Goal: Entertainment & Leisure: Consume media (video, audio)

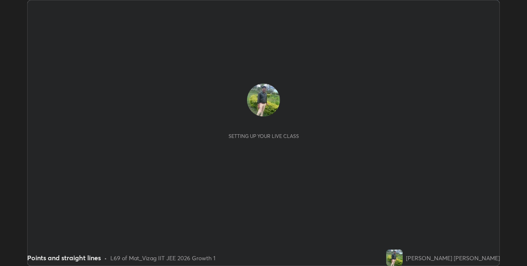
scroll to position [266, 527]
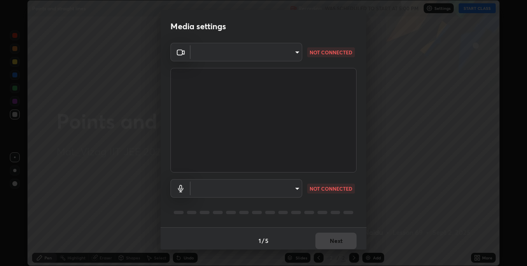
type input "82b3f85b5e9e3cb5410da62672371ba77949153d3e663b918a465942a6f7c2c1"
type input "696b3a7df95618b0bccdfb7929bbffe713e70265629fae05a67a5050f2a8b158"
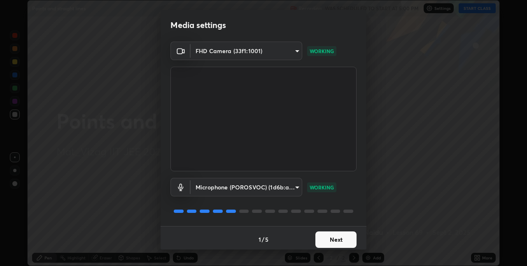
scroll to position [0, 0]
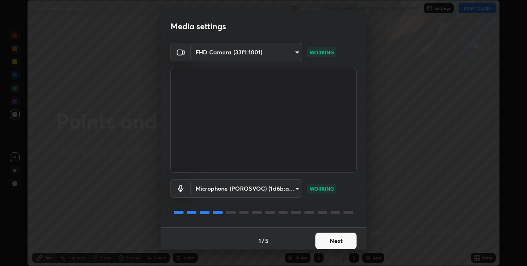
click at [339, 241] on button "Next" at bounding box center [335, 241] width 41 height 16
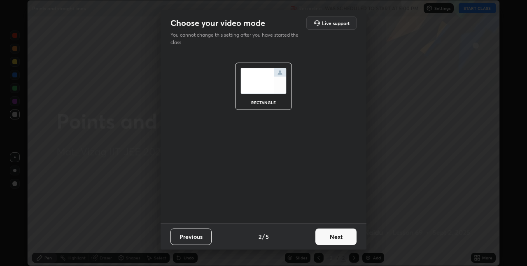
click at [337, 238] on button "Next" at bounding box center [335, 236] width 41 height 16
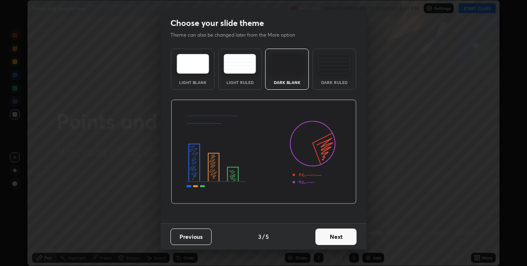
click at [338, 238] on button "Next" at bounding box center [335, 236] width 41 height 16
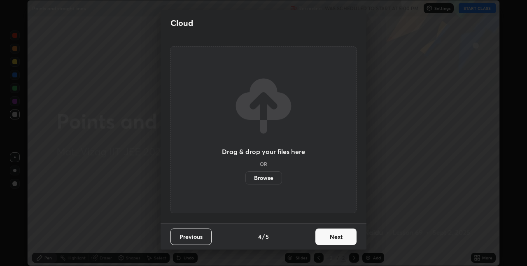
click at [339, 238] on button "Next" at bounding box center [335, 236] width 41 height 16
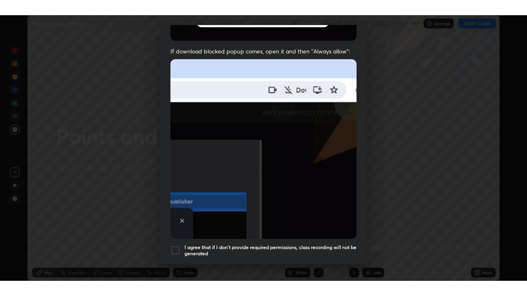
scroll to position [172, 0]
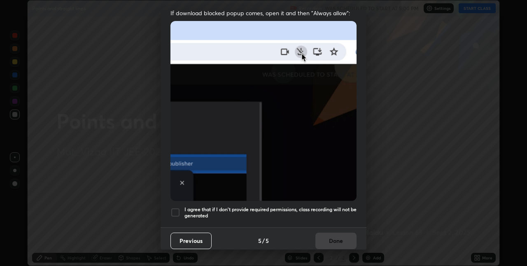
click at [175, 207] on div at bounding box center [175, 212] width 10 height 10
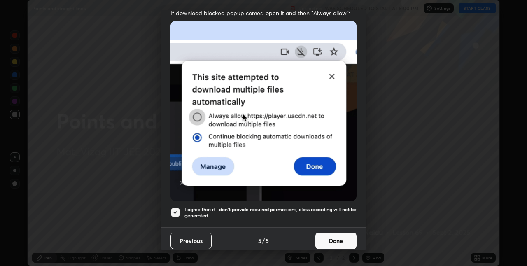
click at [329, 235] on button "Done" at bounding box center [335, 241] width 41 height 16
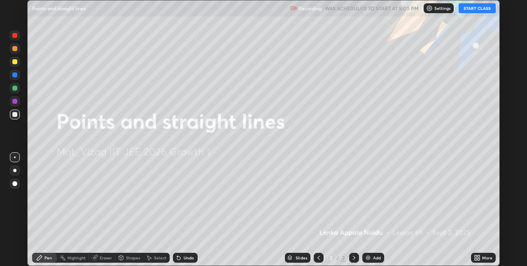
click at [479, 258] on icon at bounding box center [477, 257] width 7 height 7
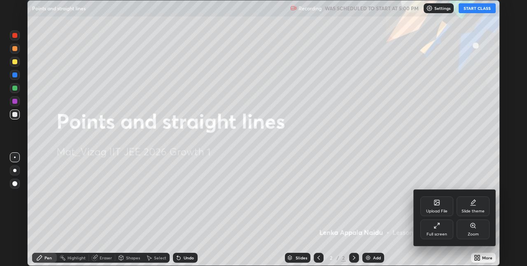
click at [438, 229] on div "Full screen" at bounding box center [436, 229] width 33 height 20
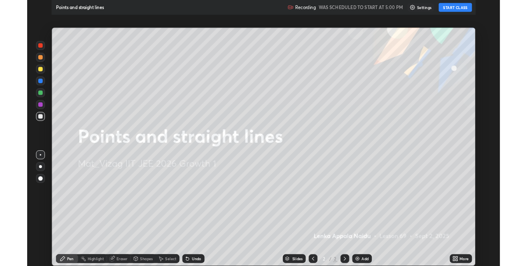
scroll to position [296, 527]
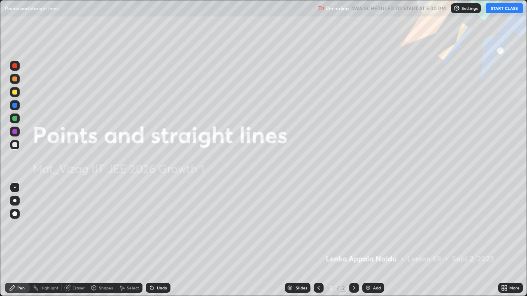
click at [366, 266] on img at bounding box center [368, 288] width 7 height 7
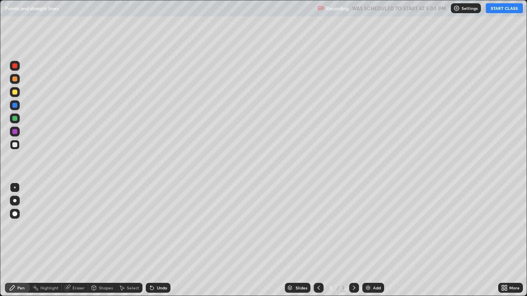
click at [497, 10] on button "START CLASS" at bounding box center [504, 8] width 37 height 10
click at [498, 12] on button "START CLASS" at bounding box center [504, 8] width 37 height 10
click at [79, 266] on div "Eraser" at bounding box center [75, 288] width 26 height 10
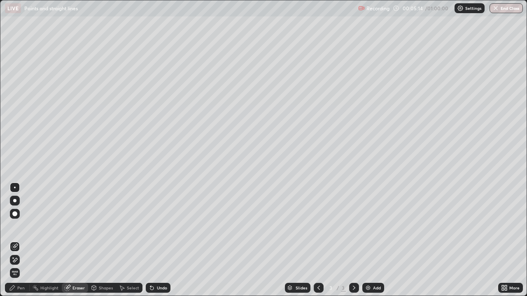
click at [19, 266] on div "Pen" at bounding box center [20, 288] width 7 height 4
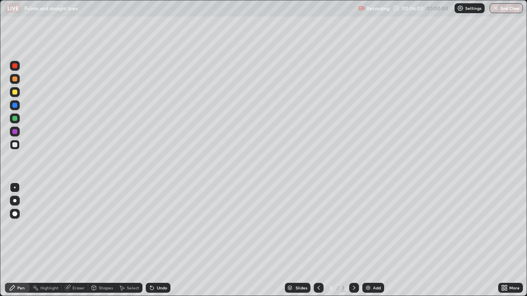
click at [368, 266] on img at bounding box center [368, 288] width 7 height 7
click at [318, 266] on icon at bounding box center [318, 288] width 7 height 7
click at [353, 266] on icon at bounding box center [354, 288] width 7 height 7
click at [317, 266] on icon at bounding box center [318, 288] width 2 height 4
click at [353, 266] on icon at bounding box center [354, 288] width 2 height 4
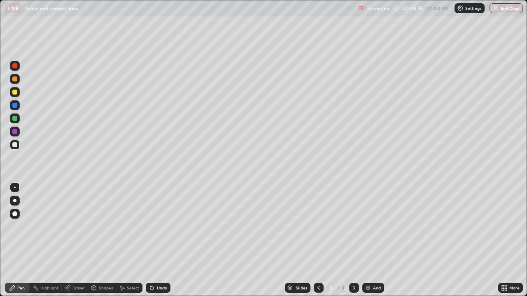
click at [316, 266] on icon at bounding box center [318, 288] width 7 height 7
click at [353, 266] on icon at bounding box center [354, 288] width 7 height 7
click at [367, 266] on img at bounding box center [368, 288] width 7 height 7
click at [368, 266] on img at bounding box center [368, 288] width 7 height 7
click at [317, 266] on icon at bounding box center [318, 288] width 7 height 7
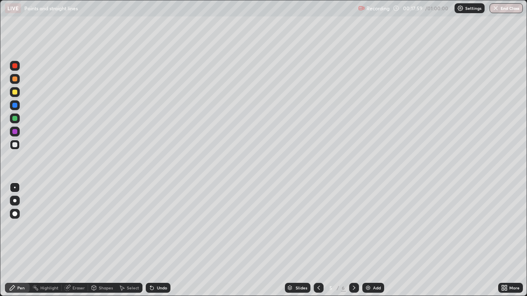
click at [352, 266] on icon at bounding box center [354, 288] width 7 height 7
click at [317, 266] on icon at bounding box center [318, 288] width 7 height 7
click at [354, 266] on icon at bounding box center [354, 288] width 2 height 4
click at [317, 266] on icon at bounding box center [318, 288] width 2 height 4
click at [354, 266] on icon at bounding box center [354, 288] width 2 height 4
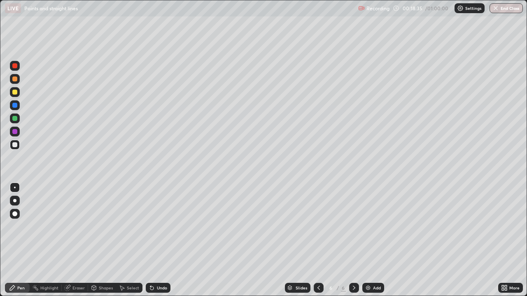
click at [318, 266] on icon at bounding box center [318, 288] width 7 height 7
click at [353, 266] on icon at bounding box center [354, 288] width 7 height 7
click at [318, 266] on icon at bounding box center [318, 288] width 7 height 7
click at [353, 266] on icon at bounding box center [354, 288] width 7 height 7
click at [75, 266] on div "Eraser" at bounding box center [78, 288] width 12 height 4
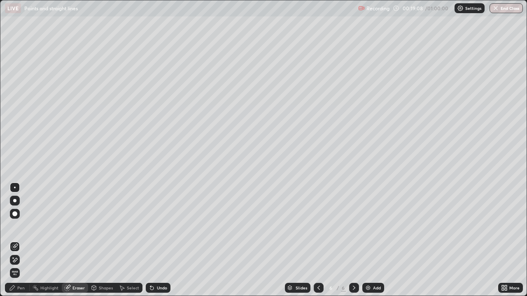
click at [17, 266] on div "Pen" at bounding box center [17, 288] width 25 height 10
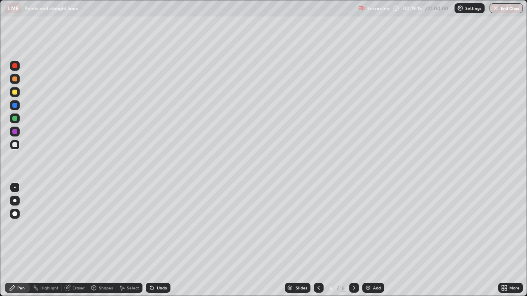
click at [78, 266] on div "Eraser" at bounding box center [78, 288] width 12 height 4
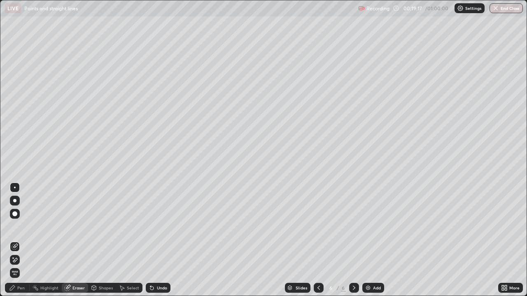
click at [18, 266] on div "Pen" at bounding box center [20, 288] width 7 height 4
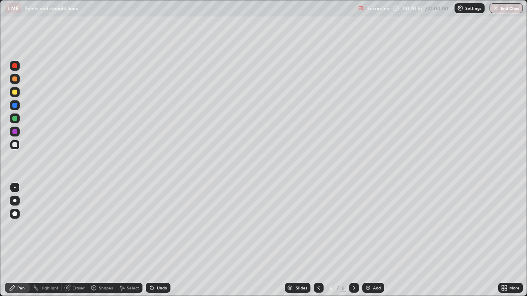
click at [317, 266] on icon at bounding box center [318, 288] width 7 height 7
click at [353, 266] on icon at bounding box center [354, 288] width 7 height 7
click at [318, 266] on icon at bounding box center [318, 288] width 7 height 7
click at [352, 266] on icon at bounding box center [354, 288] width 7 height 7
click at [366, 266] on img at bounding box center [368, 288] width 7 height 7
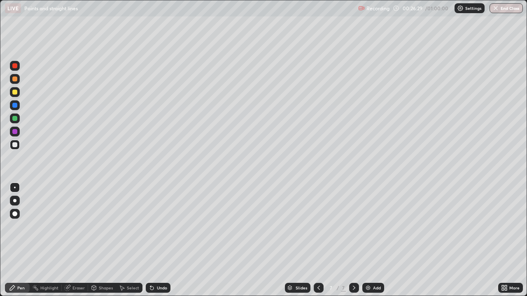
click at [77, 266] on div "Eraser" at bounding box center [78, 288] width 12 height 4
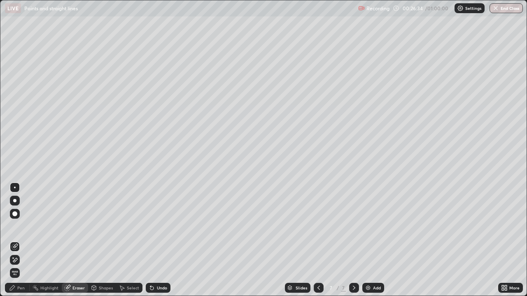
click at [19, 266] on div "Pen" at bounding box center [20, 288] width 7 height 4
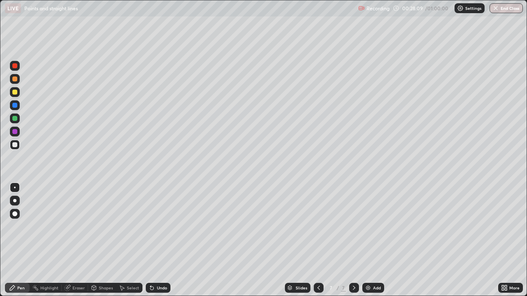
click at [367, 266] on img at bounding box center [368, 288] width 7 height 7
click at [318, 266] on icon at bounding box center [318, 288] width 7 height 7
click at [353, 266] on icon at bounding box center [354, 288] width 7 height 7
click at [318, 266] on icon at bounding box center [318, 288] width 7 height 7
click at [365, 266] on img at bounding box center [368, 288] width 7 height 7
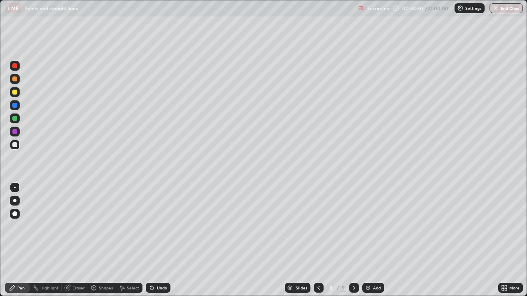
click at [367, 266] on img at bounding box center [368, 288] width 7 height 7
click at [317, 266] on icon at bounding box center [318, 288] width 7 height 7
click at [353, 266] on icon at bounding box center [354, 288] width 7 height 7
click at [316, 266] on div at bounding box center [318, 288] width 10 height 10
click at [354, 266] on icon at bounding box center [354, 288] width 7 height 7
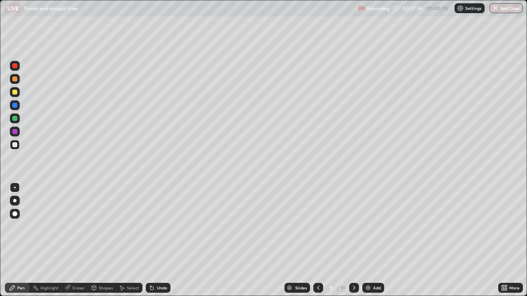
click at [352, 266] on icon at bounding box center [354, 288] width 7 height 7
click at [317, 266] on icon at bounding box center [318, 288] width 7 height 7
click at [366, 266] on img at bounding box center [368, 288] width 7 height 7
click at [75, 266] on div "Eraser" at bounding box center [78, 288] width 12 height 4
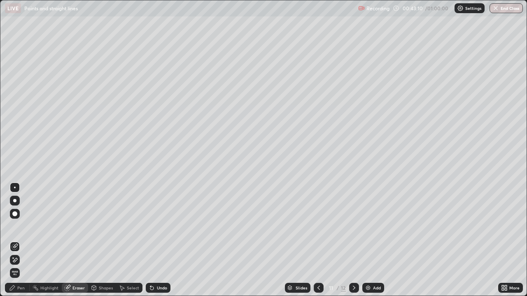
click at [19, 266] on div "Pen" at bounding box center [17, 288] width 25 height 10
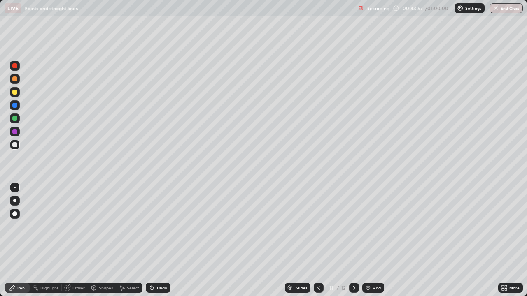
click at [82, 266] on div "Eraser" at bounding box center [75, 288] width 26 height 10
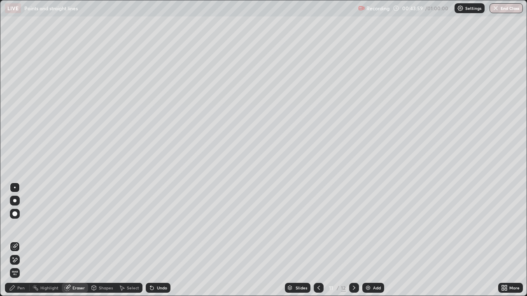
click at [21, 266] on div "Pen" at bounding box center [20, 288] width 7 height 4
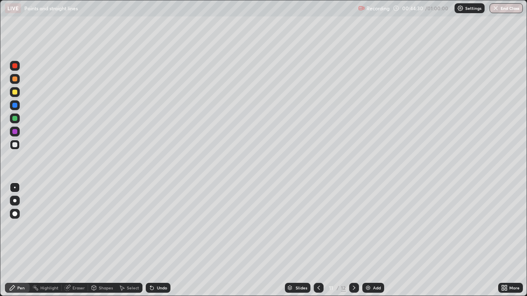
click at [365, 266] on img at bounding box center [368, 288] width 7 height 7
click at [318, 266] on icon at bounding box center [318, 288] width 7 height 7
click at [365, 266] on img at bounding box center [368, 288] width 7 height 7
click at [318, 266] on icon at bounding box center [318, 288] width 7 height 7
click at [353, 266] on icon at bounding box center [354, 288] width 7 height 7
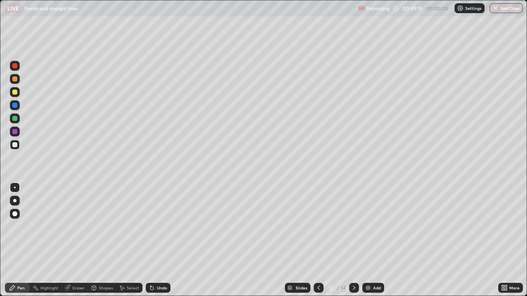
click at [368, 266] on img at bounding box center [368, 288] width 7 height 7
click at [317, 266] on icon at bounding box center [318, 288] width 7 height 7
click at [354, 266] on icon at bounding box center [354, 288] width 7 height 7
click at [317, 266] on icon at bounding box center [318, 288] width 7 height 7
click at [354, 266] on icon at bounding box center [354, 288] width 7 height 7
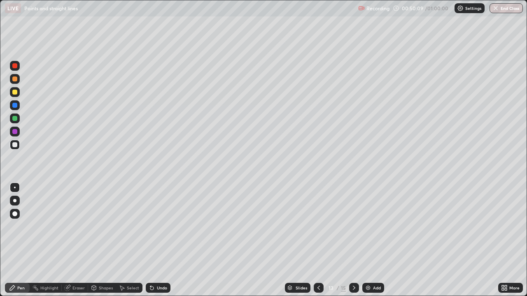
click at [317, 266] on icon at bounding box center [318, 288] width 7 height 7
click at [353, 266] on icon at bounding box center [354, 288] width 7 height 7
click at [314, 266] on div at bounding box center [319, 288] width 10 height 10
click at [353, 266] on icon at bounding box center [354, 288] width 7 height 7
click at [318, 266] on icon at bounding box center [318, 288] width 7 height 7
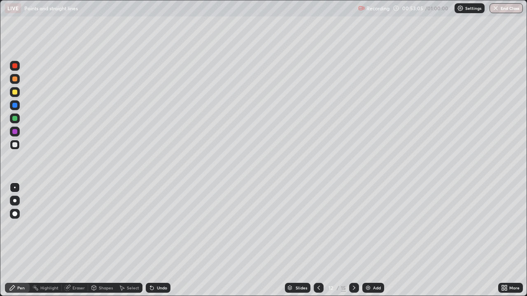
click at [353, 266] on icon at bounding box center [354, 288] width 7 height 7
click at [319, 266] on icon at bounding box center [318, 288] width 7 height 7
click at [353, 266] on icon at bounding box center [354, 288] width 2 height 4
click at [494, 6] on img "button" at bounding box center [496, 8] width 7 height 7
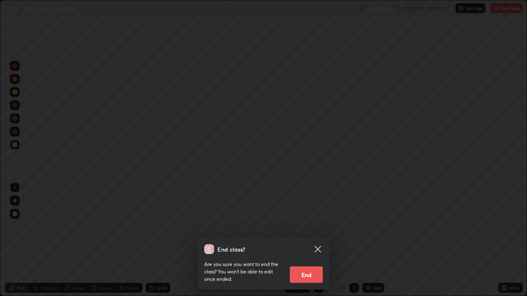
click at [297, 266] on button "End" at bounding box center [306, 275] width 33 height 16
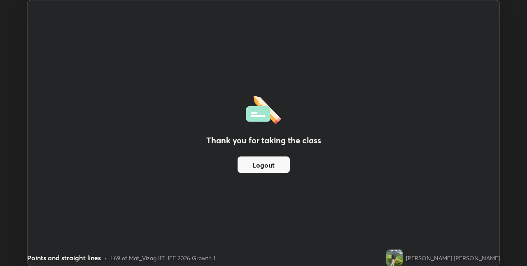
scroll to position [40901, 40640]
click at [403, 260] on img at bounding box center [394, 257] width 16 height 16
